Goal: Information Seeking & Learning: Learn about a topic

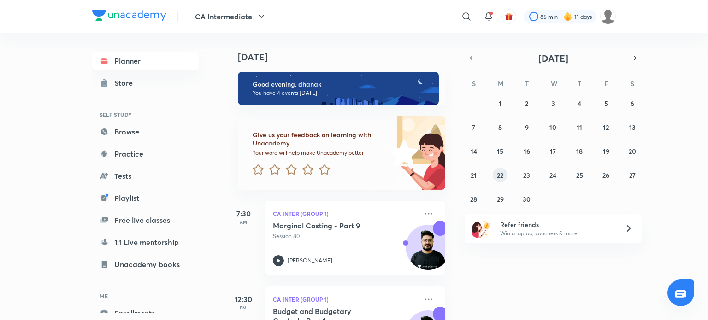
click at [502, 177] on abbr "22" at bounding box center [500, 175] width 6 height 9
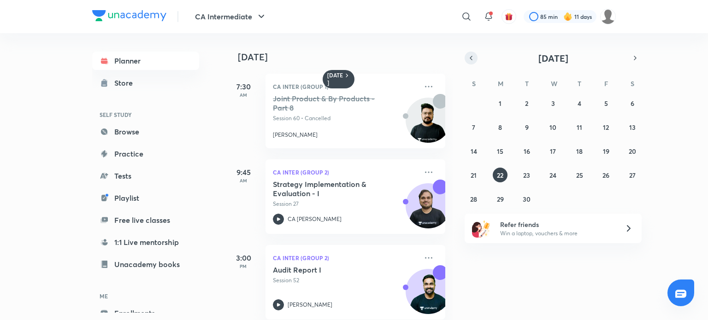
click at [474, 63] on button "button" at bounding box center [471, 58] width 13 height 13
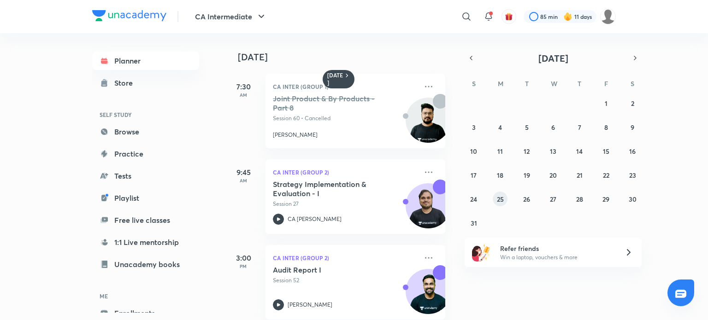
click at [502, 195] on abbr "25" at bounding box center [500, 199] width 7 height 9
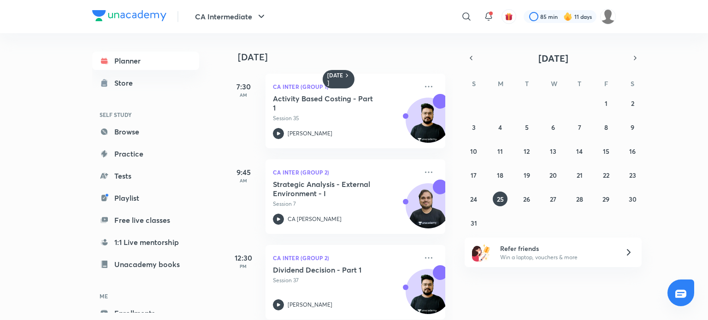
drag, startPoint x: 456, startPoint y: 77, endPoint x: 456, endPoint y: 99, distance: 22.6
click at [456, 99] on div "25 August 7:30 AM CA Inter (Group 1) Activity Based Costing - Part 1 Session 35…" at bounding box center [465, 176] width 481 height 287
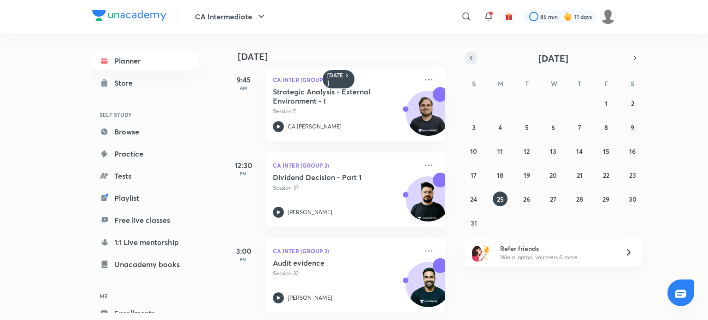
click at [470, 54] on icon "button" at bounding box center [470, 58] width 7 height 8
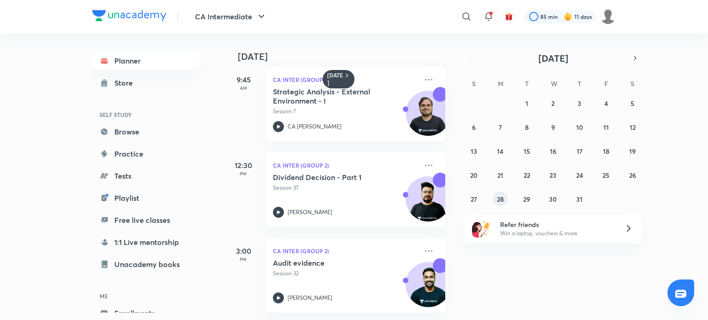
click at [499, 195] on abbr "28" at bounding box center [500, 199] width 7 height 9
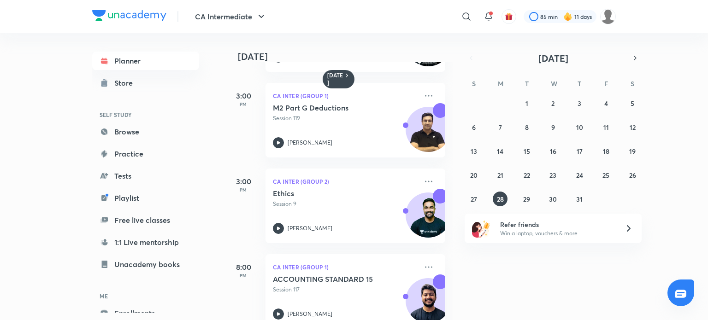
scroll to position [185, 0]
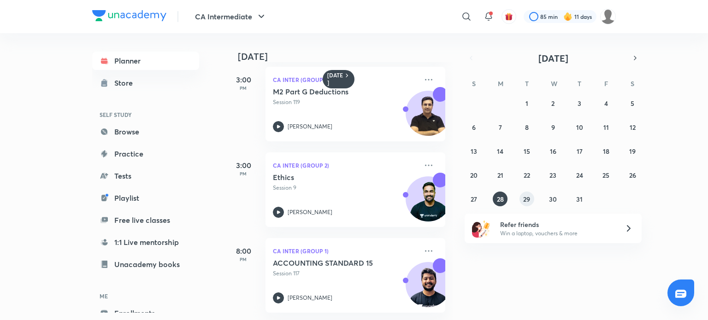
click at [533, 198] on button "29" at bounding box center [526, 199] width 15 height 15
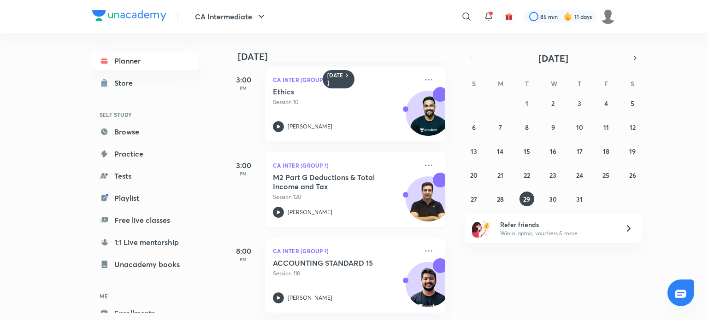
click at [271, 201] on div "CA Inter (Group 1) M2 Part G Deductions & Total Income and Tax Session 120 Arvi…" at bounding box center [356, 190] width 180 height 75
click at [551, 195] on abbr "30" at bounding box center [553, 199] width 8 height 9
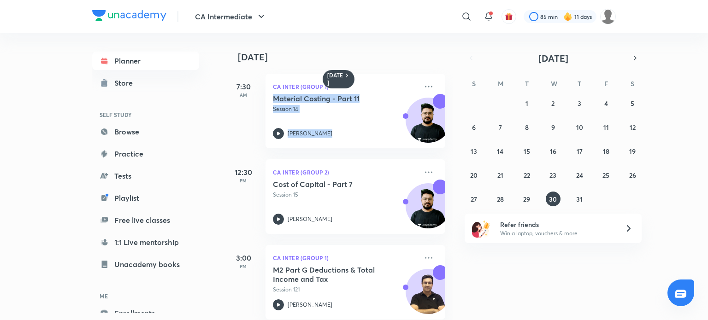
drag, startPoint x: 456, startPoint y: 107, endPoint x: 455, endPoint y: 150, distance: 43.3
click at [455, 150] on div "30 July 7:30 AM CA Inter (Group 1) Material Costing - Part 11 Session 14 Aditya…" at bounding box center [465, 176] width 481 height 287
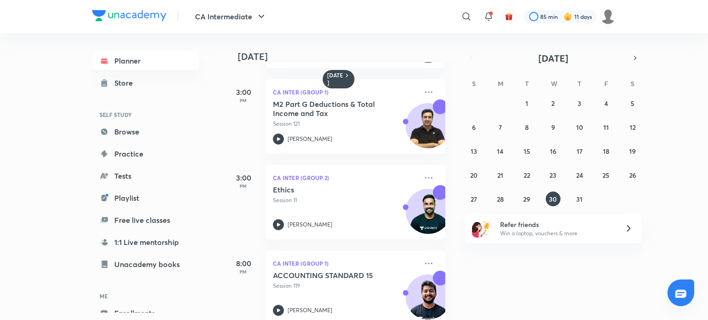
scroll to position [185, 0]
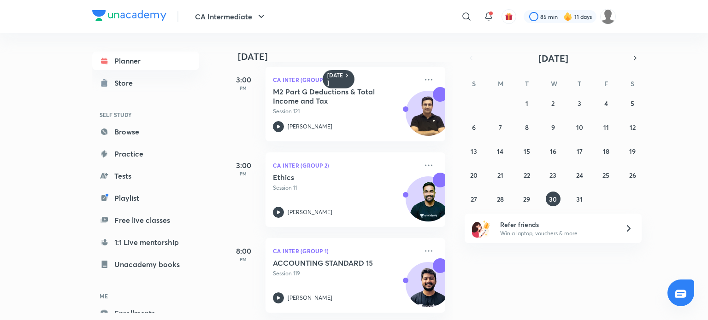
click at [476, 271] on div "30 July 7:30 AM CA Inter (Group 1) Material Costing - Part 11 Session 14 Aditya…" at bounding box center [465, 176] width 481 height 287
click at [284, 124] on div "[PERSON_NAME]" at bounding box center [345, 126] width 145 height 11
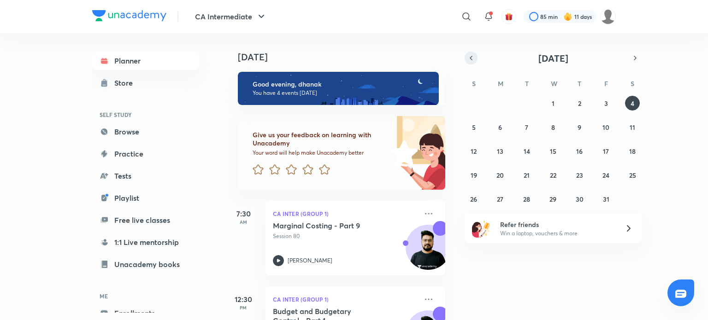
click at [471, 57] on icon "button" at bounding box center [471, 58] width 2 height 4
click at [471, 58] on icon "button" at bounding box center [470, 58] width 7 height 8
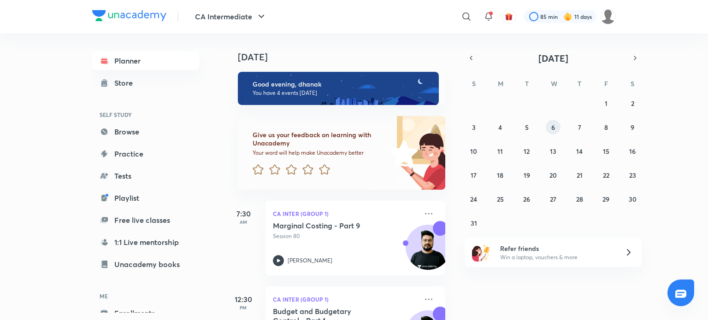
click at [552, 130] on abbr "6" at bounding box center [553, 127] width 4 height 9
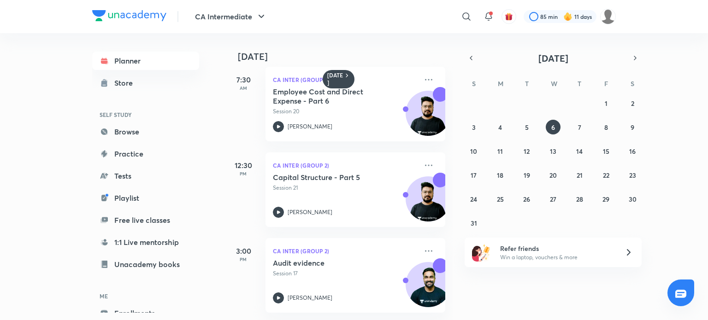
scroll to position [14, 0]
click at [528, 125] on abbr "5" at bounding box center [527, 127] width 4 height 9
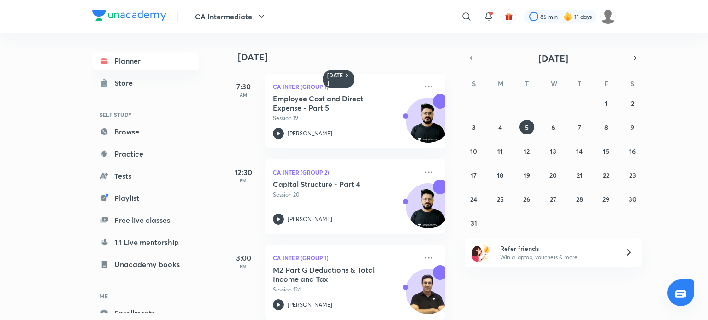
scroll to position [0, 9]
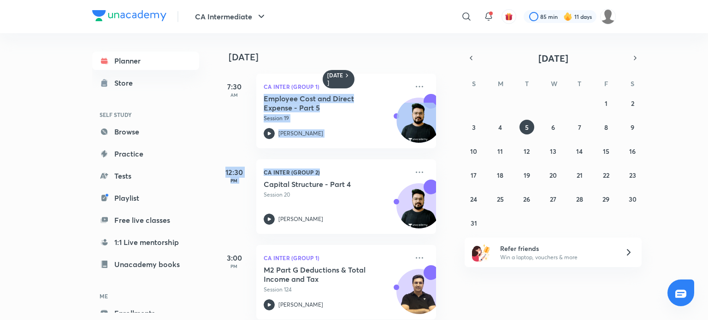
drag, startPoint x: 453, startPoint y: 88, endPoint x: 448, endPoint y: 156, distance: 68.4
click at [448, 156] on div "[DATE] 7:30 AM CA Inter (Group 1) Employee Cost and Direct Expense - Part 5 Ses…" at bounding box center [465, 176] width 481 height 287
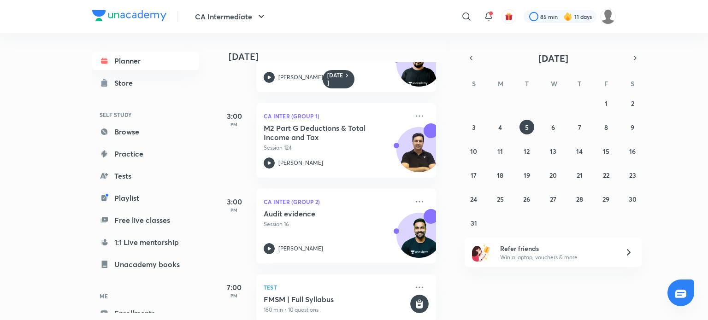
scroll to position [160, 9]
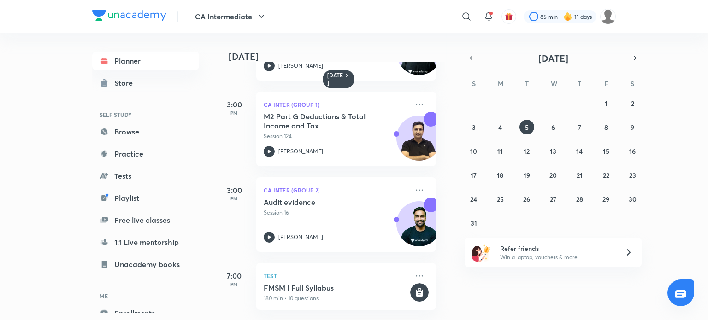
click at [511, 287] on div "[DATE] 7:30 AM CA Inter (Group 1) Employee Cost and Direct Expense - Part 5 Ses…" at bounding box center [465, 176] width 481 height 287
